Goal: Task Accomplishment & Management: Complete application form

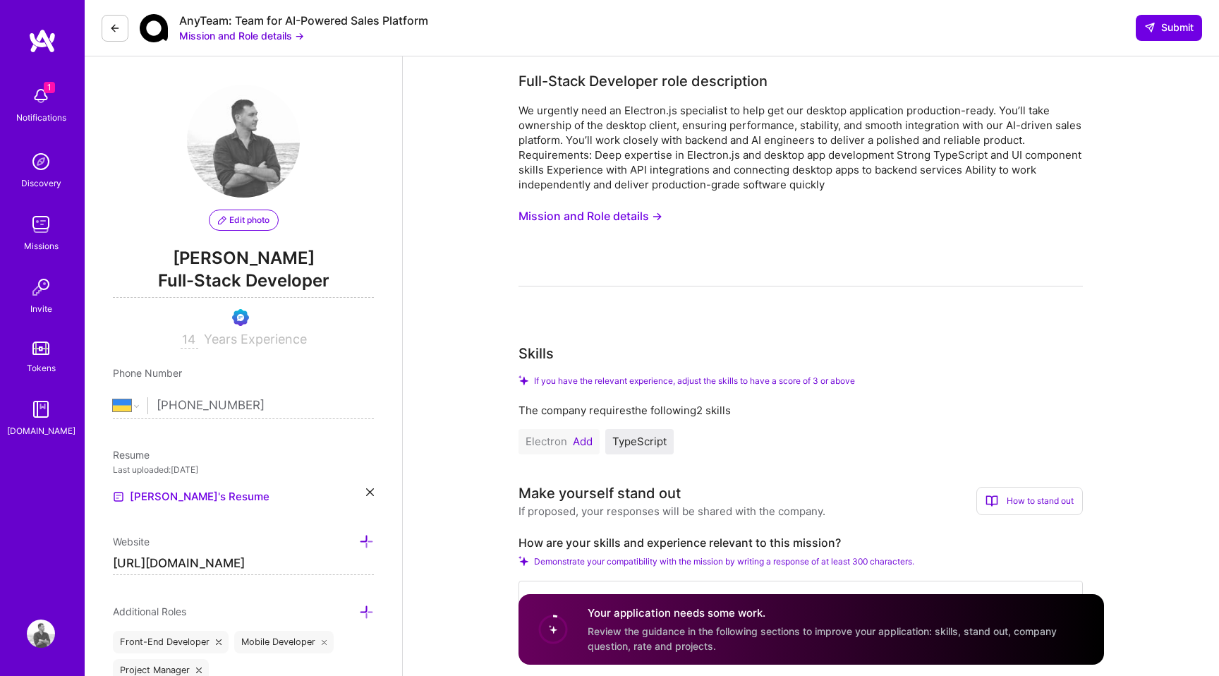
select select "UA"
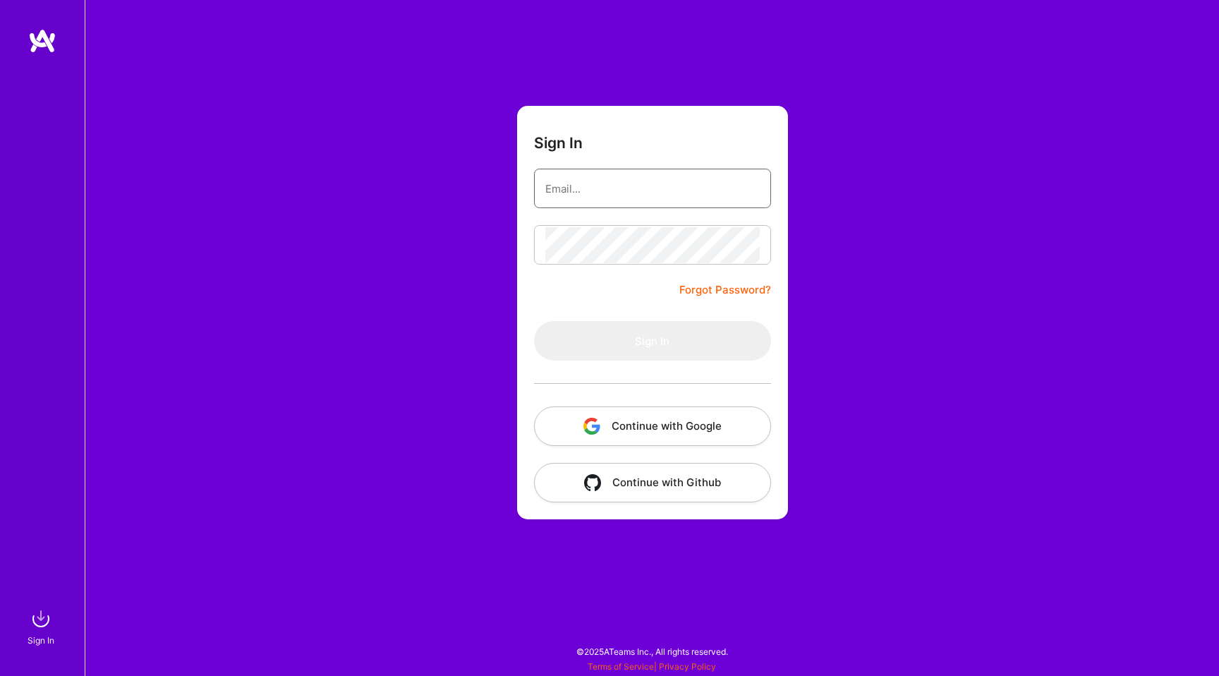
type input "chayslavko@gmail.com"
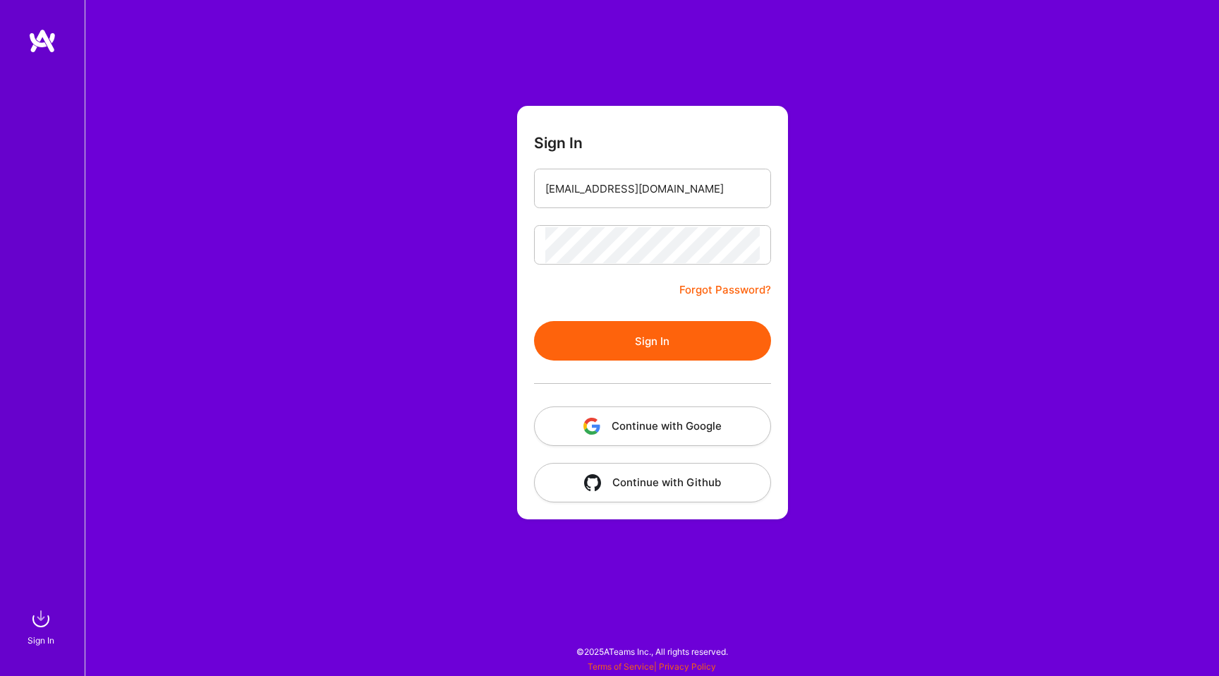
click at [642, 345] on button "Sign In" at bounding box center [652, 341] width 237 height 40
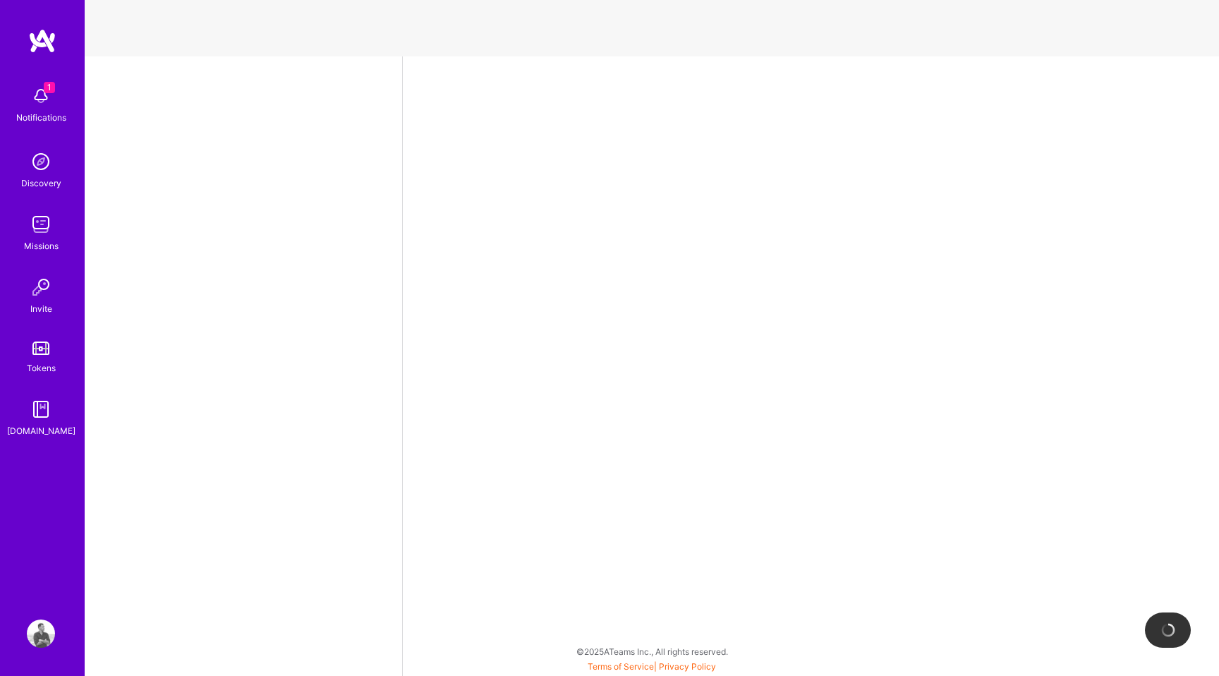
select select "UA"
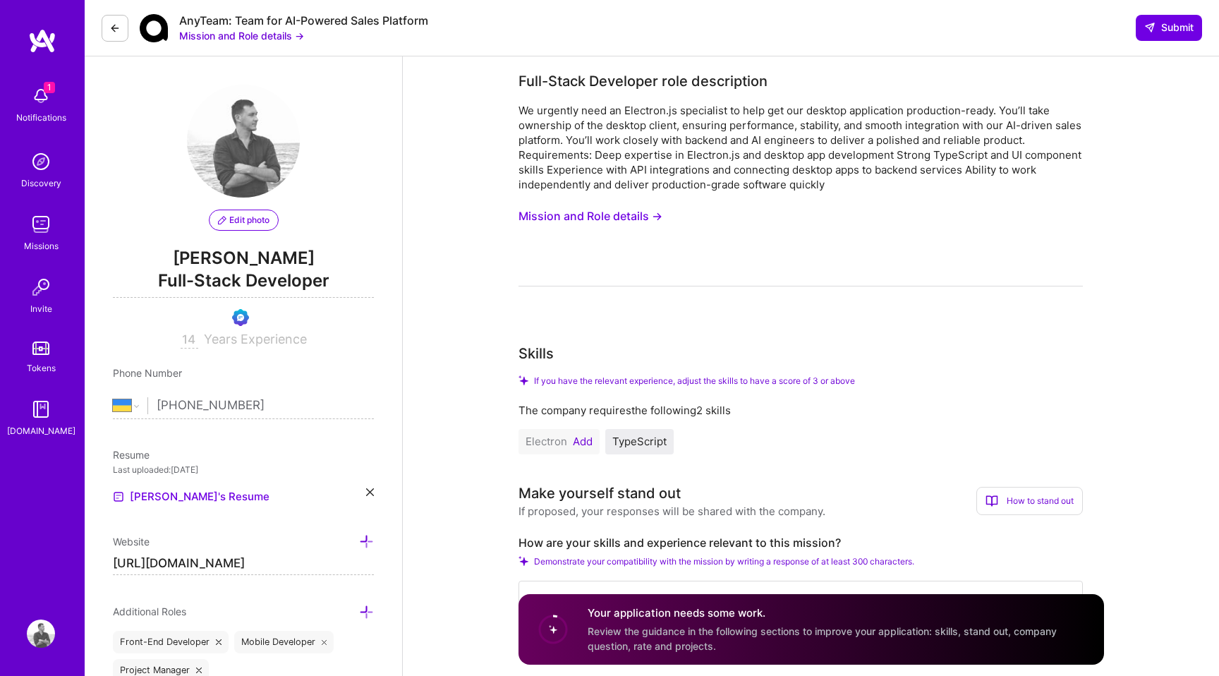
click at [36, 97] on img at bounding box center [41, 96] width 28 height 28
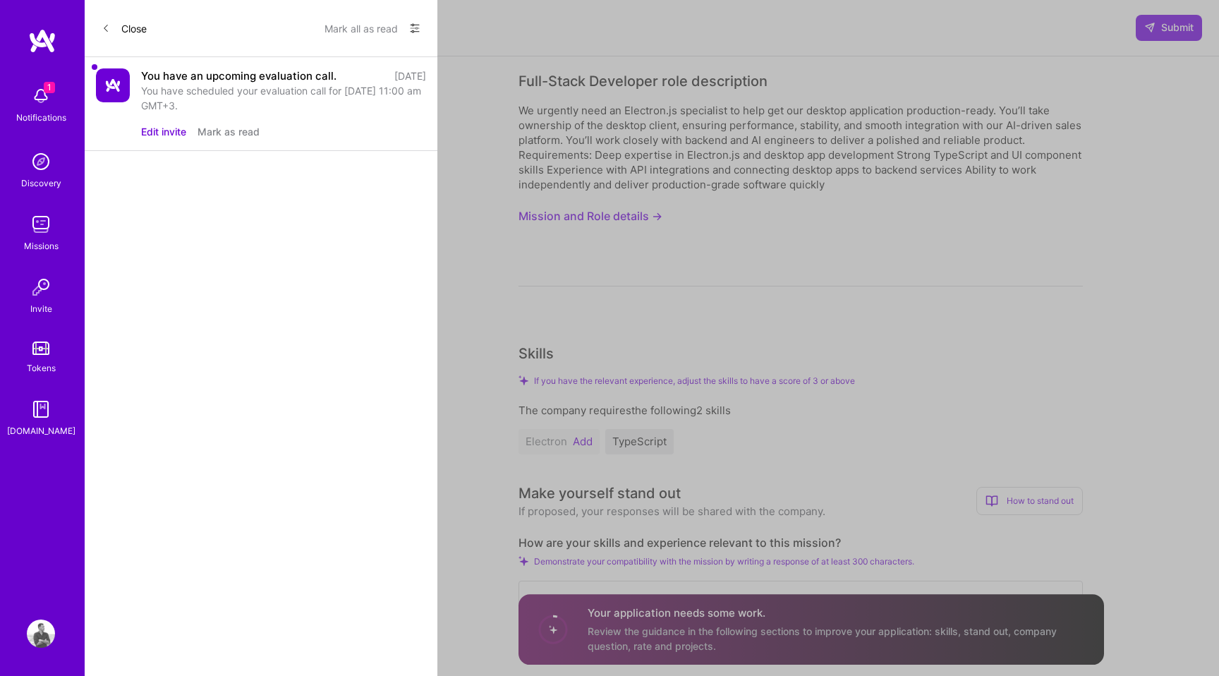
click at [228, 131] on button "Mark as read" at bounding box center [229, 131] width 62 height 15
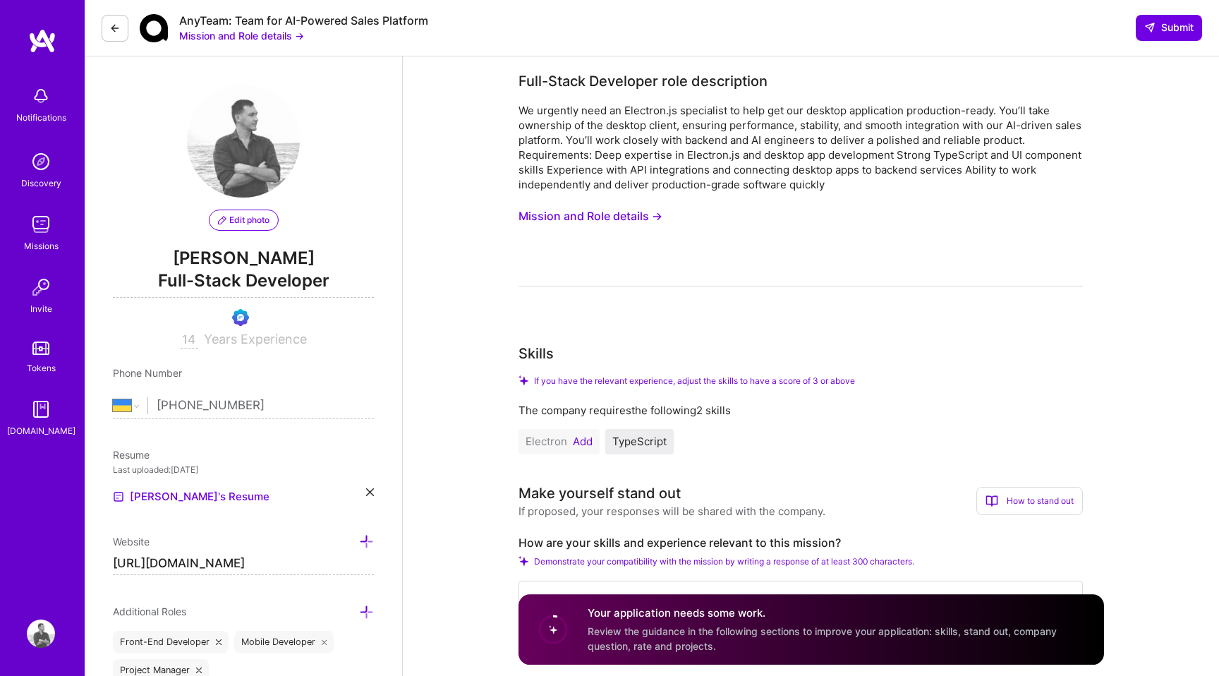
click at [40, 163] on img at bounding box center [41, 161] width 28 height 28
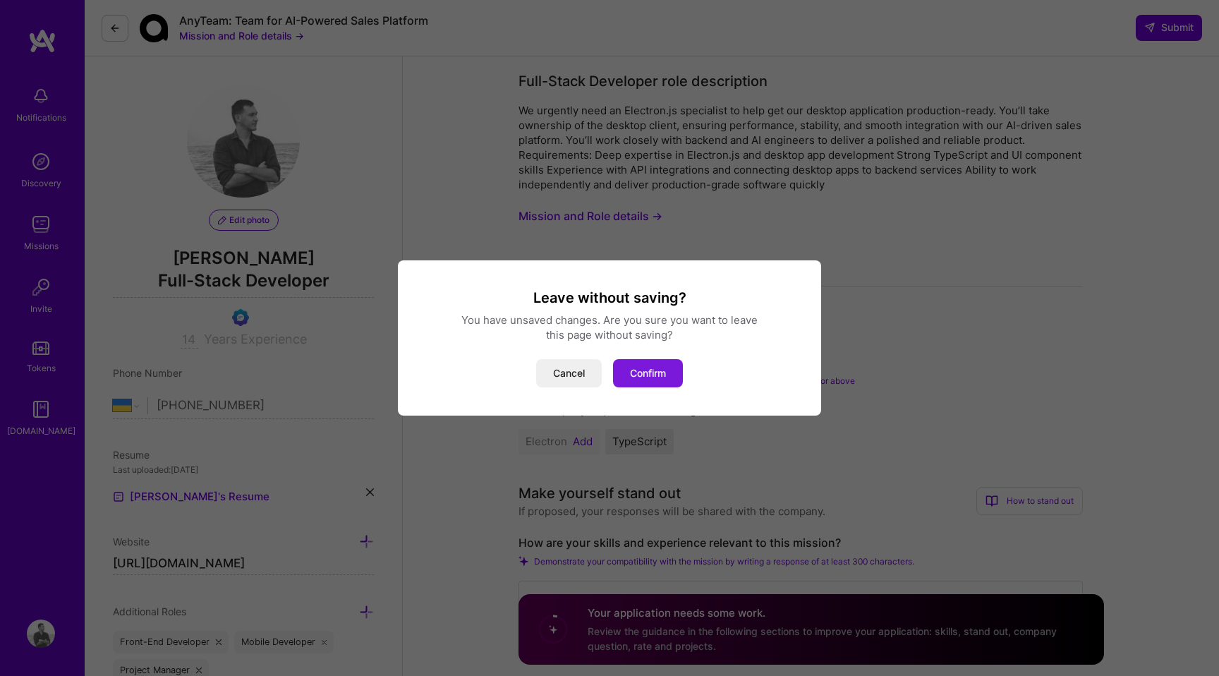
click at [649, 370] on button "Confirm" at bounding box center [648, 373] width 70 height 28
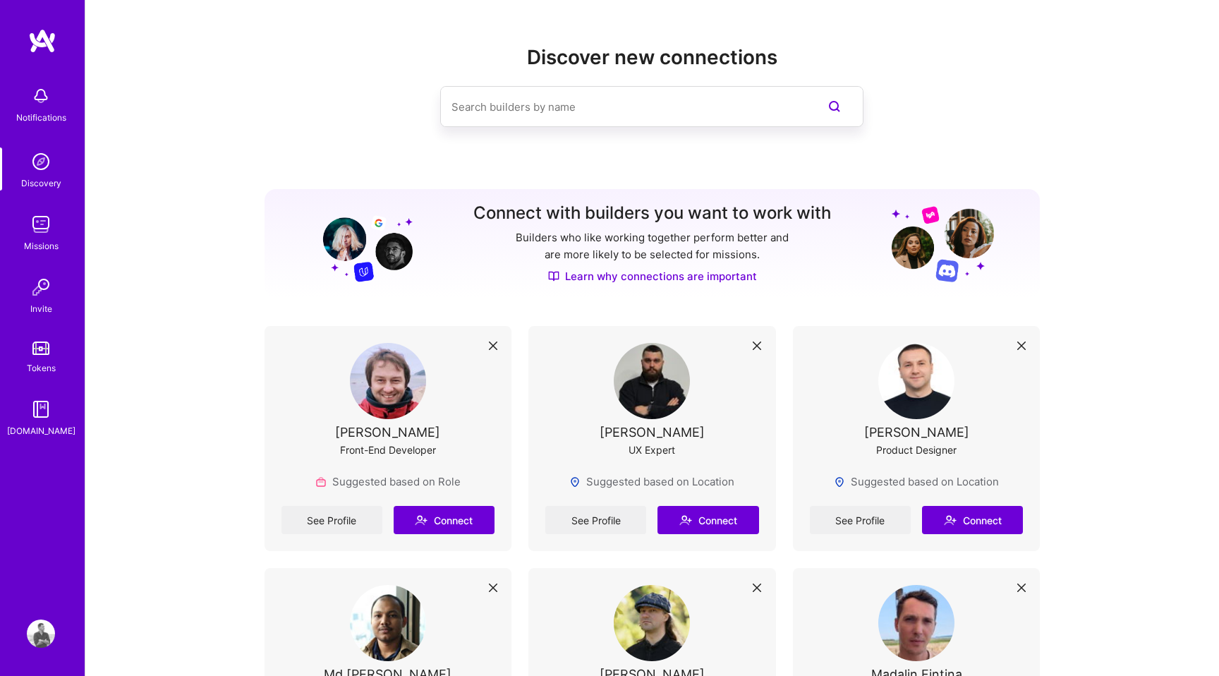
click at [43, 227] on img at bounding box center [41, 224] width 28 height 28
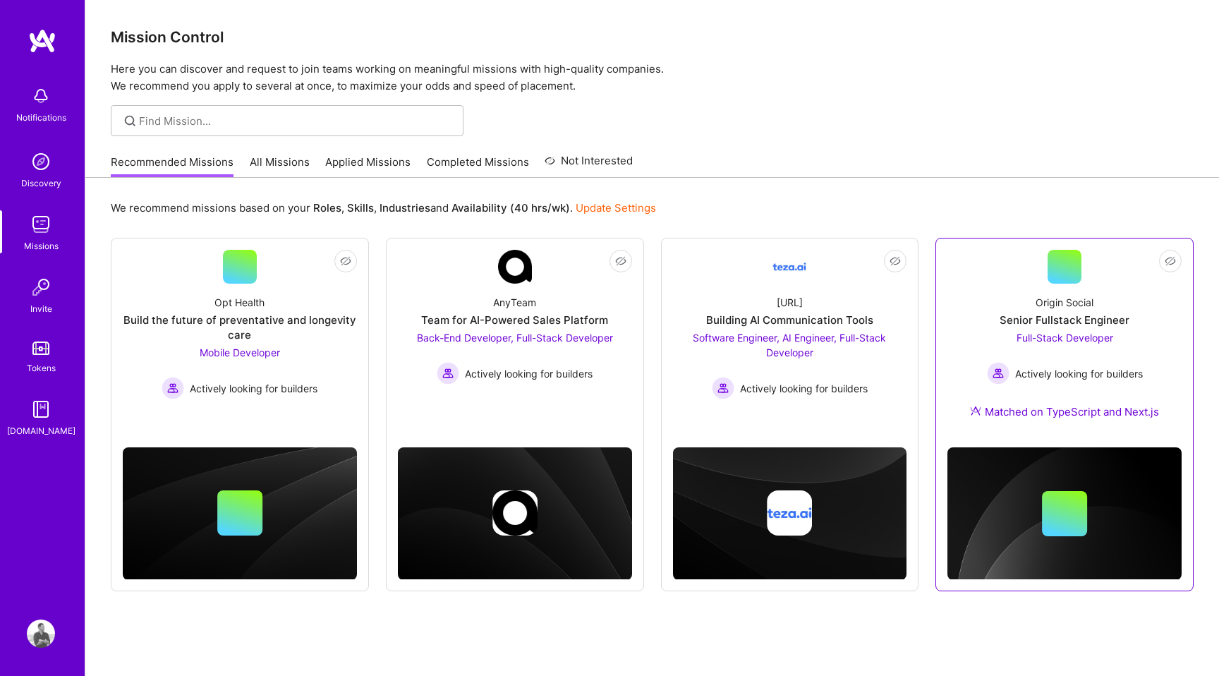
click at [1070, 412] on div "Matched on TypeScript and Next.js" at bounding box center [1064, 411] width 189 height 15
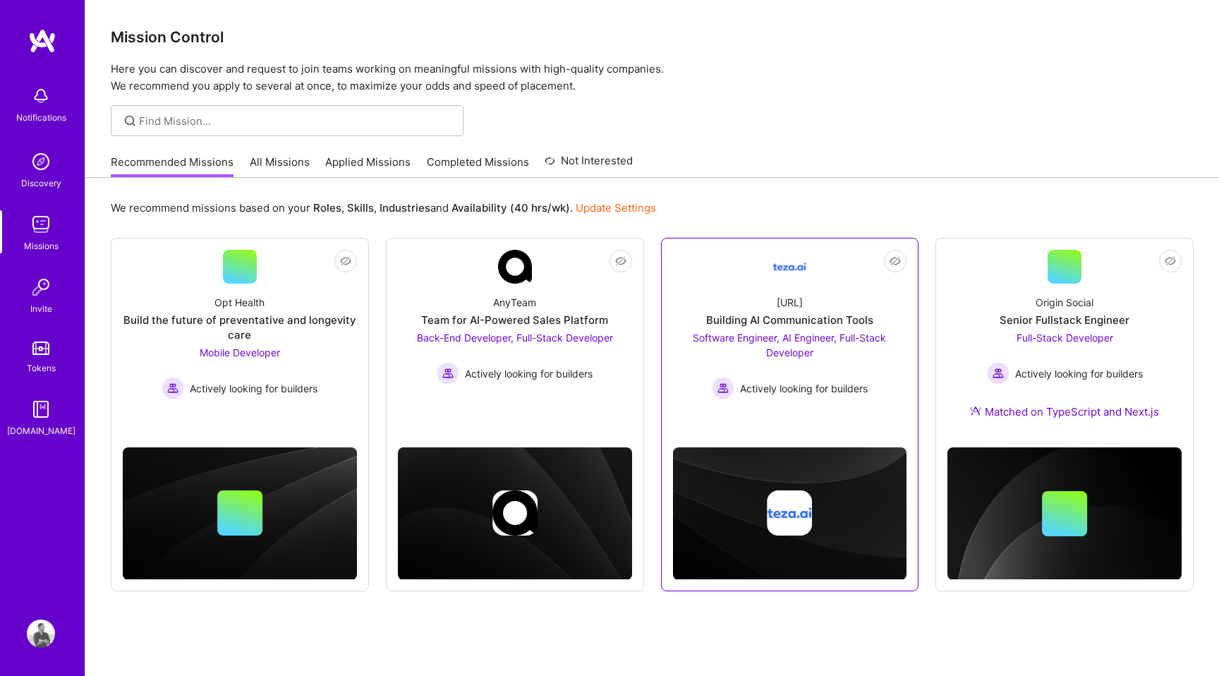
click at [797, 387] on span "Actively looking for builders" at bounding box center [804, 388] width 128 height 15
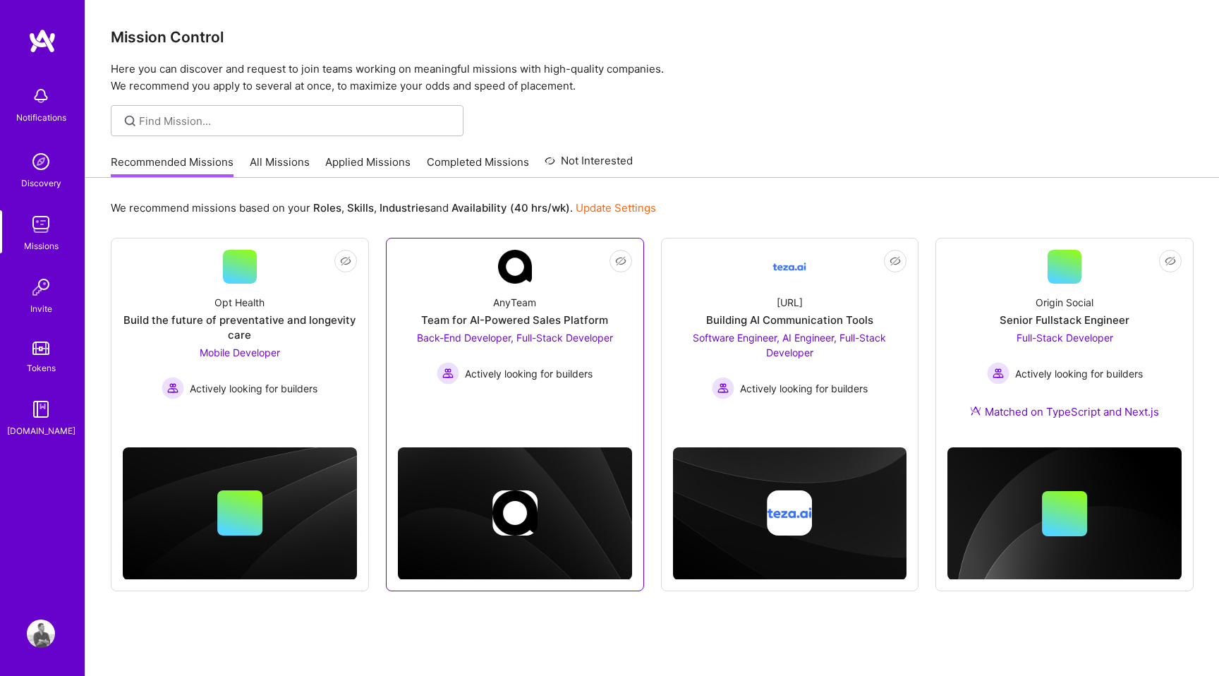
scroll to position [42, 0]
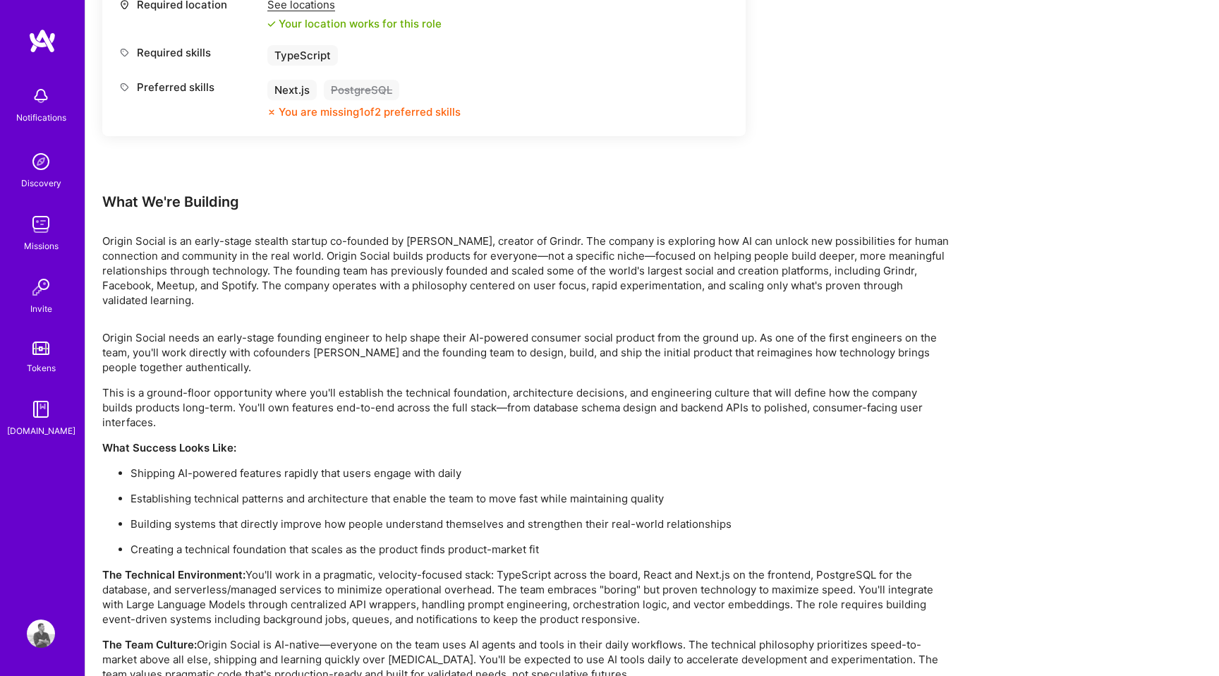
scroll to position [813, 0]
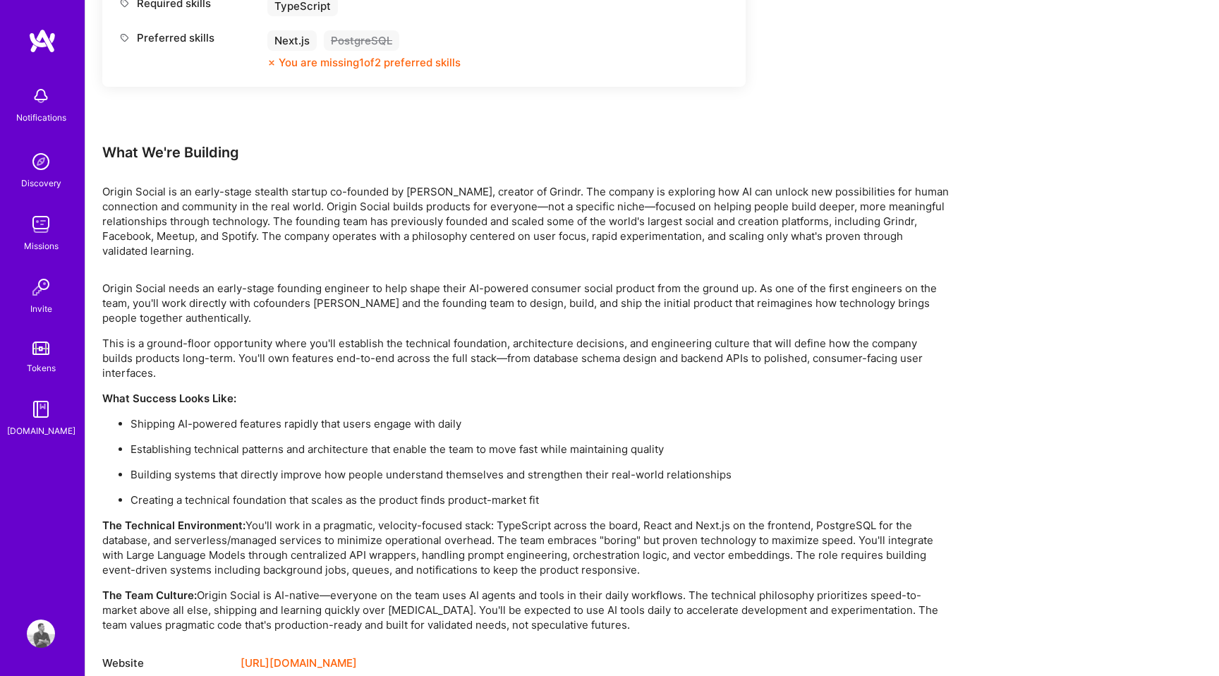
click at [332, 655] on link "[URL][DOMAIN_NAME]" at bounding box center [299, 663] width 116 height 17
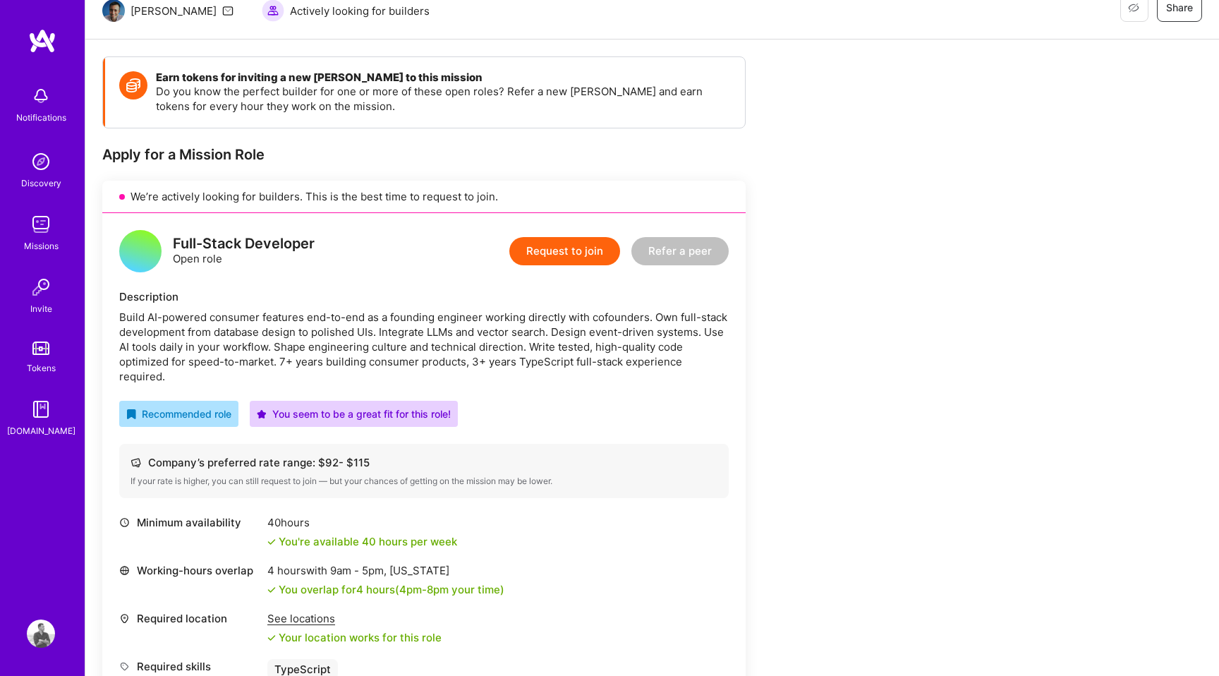
scroll to position [41, 0]
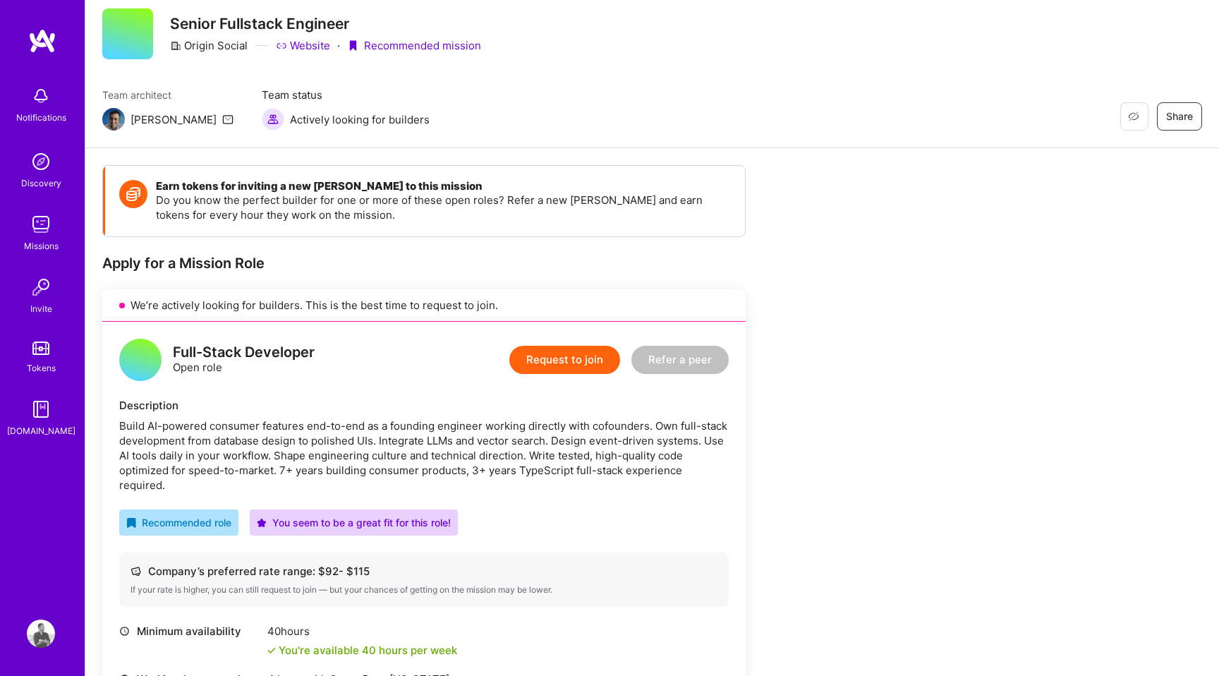
click at [306, 46] on link "Website" at bounding box center [303, 45] width 54 height 15
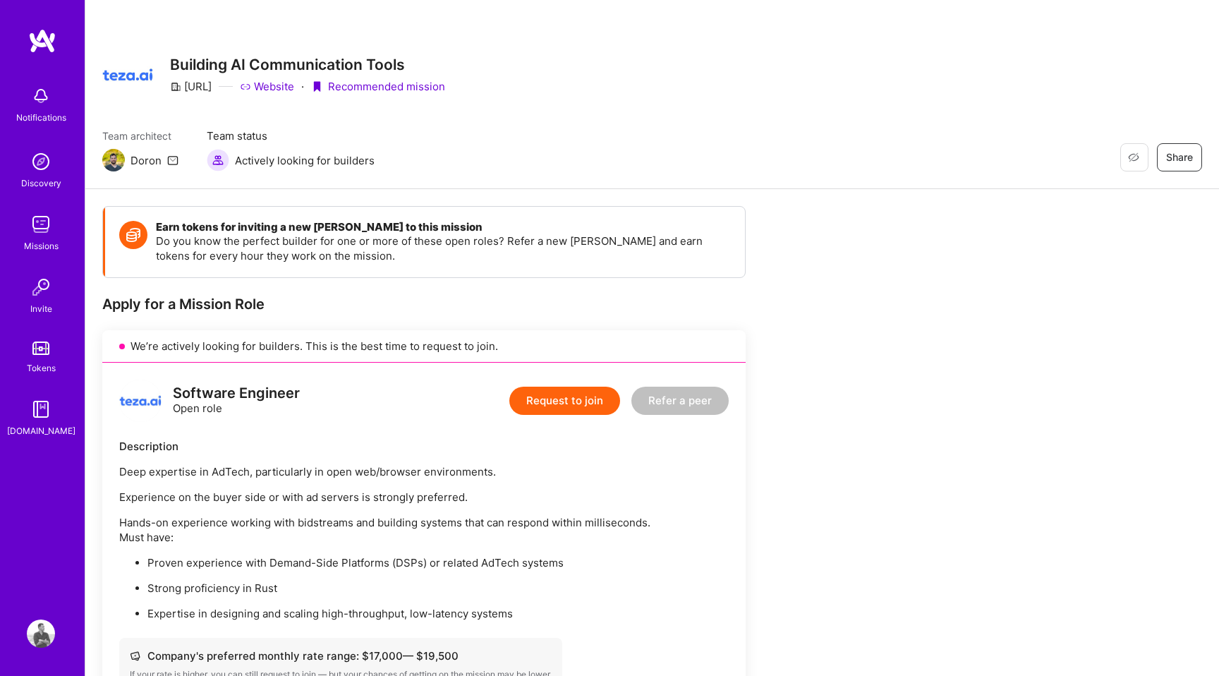
click at [285, 90] on link "Website" at bounding box center [267, 86] width 54 height 15
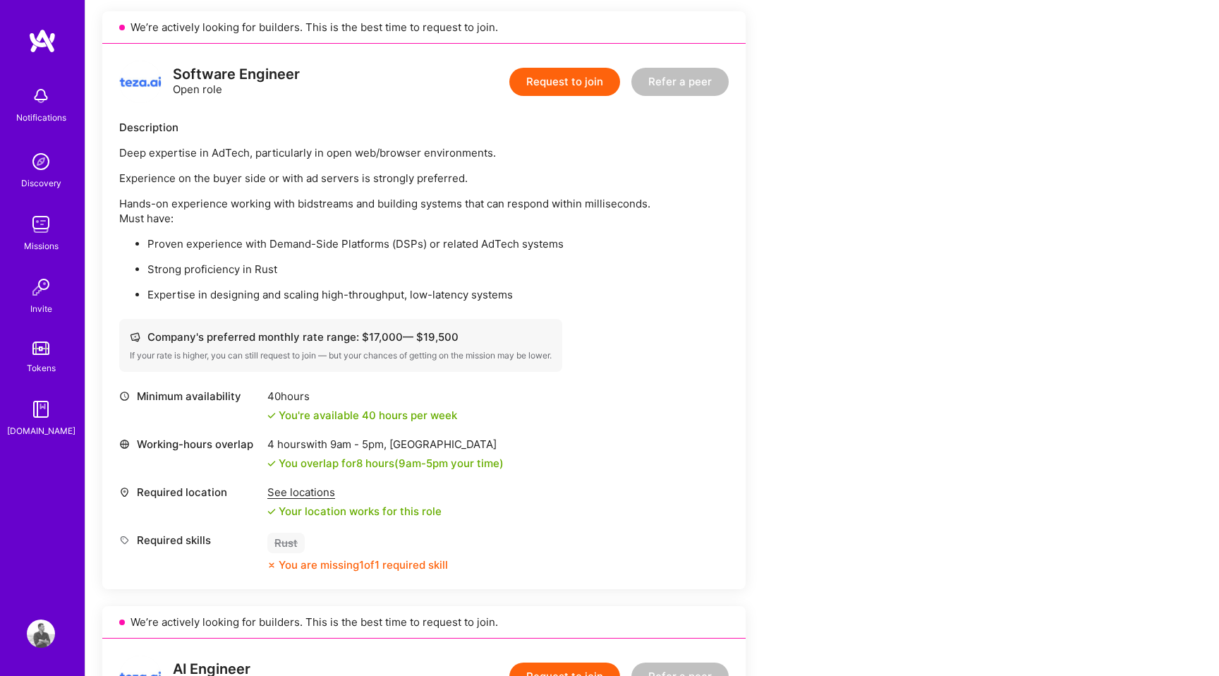
scroll to position [396, 0]
